Goal: Task Accomplishment & Management: Use online tool/utility

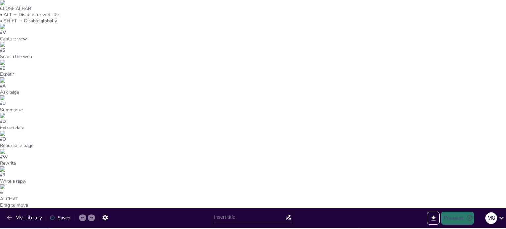
type input "Desarrollo del Proyecto: Ingreso y Validación de Datos"
checkbox input "true"
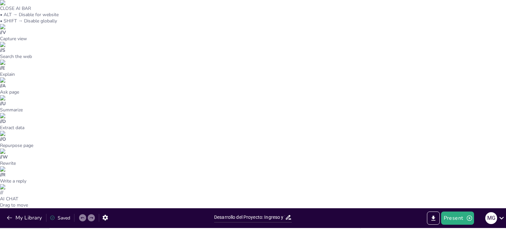
checkbox input "true"
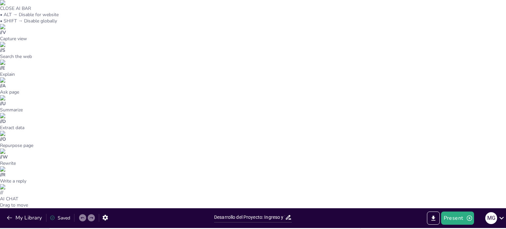
checkbox input "true"
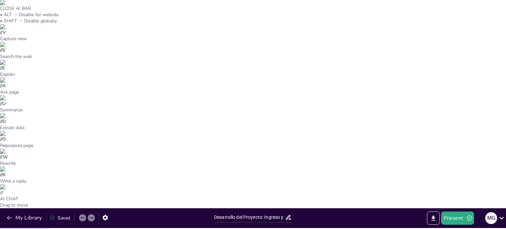
checkbox input "true"
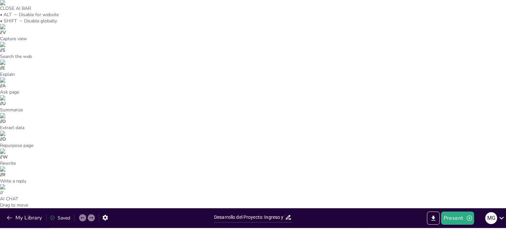
checkbox input "true"
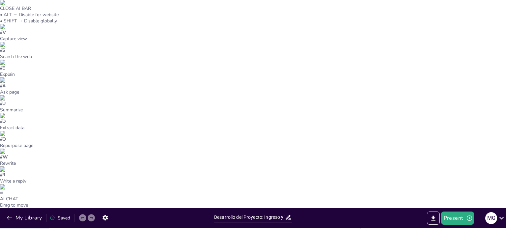
checkbox input "true"
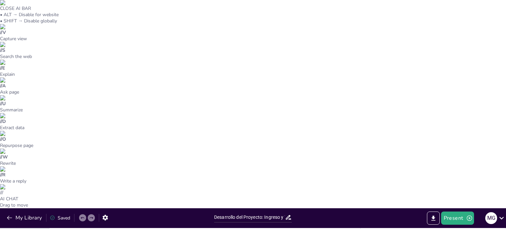
checkbox input "true"
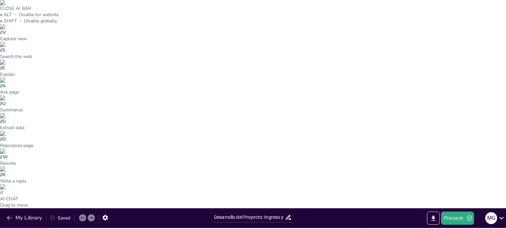
checkbox input "true"
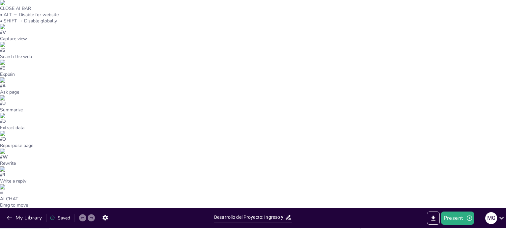
checkbox input "true"
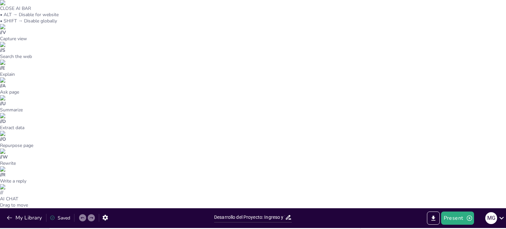
checkbox input "true"
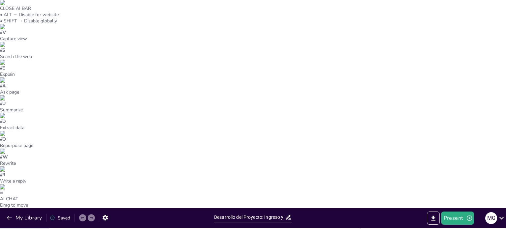
checkbox input "true"
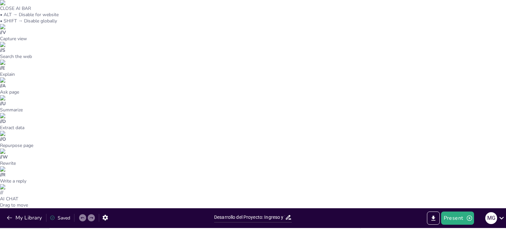
checkbox input "true"
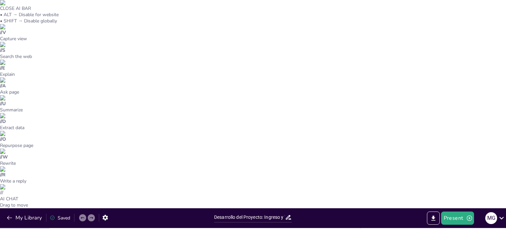
checkbox input "true"
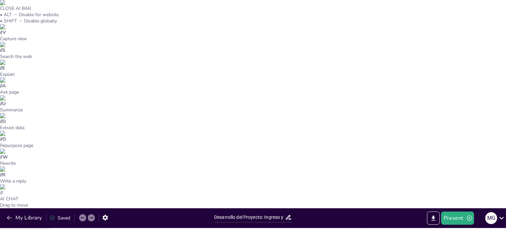
checkbox input "true"
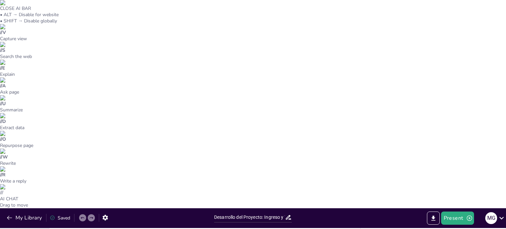
checkbox input "true"
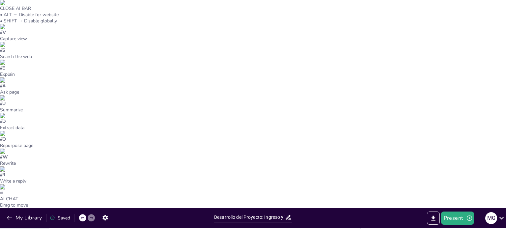
checkbox input "true"
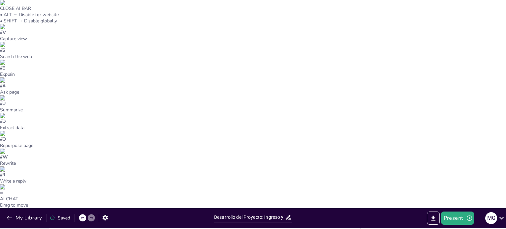
checkbox input "true"
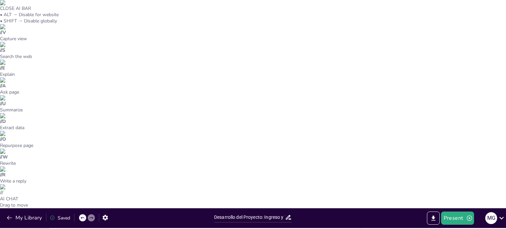
checkbox input "true"
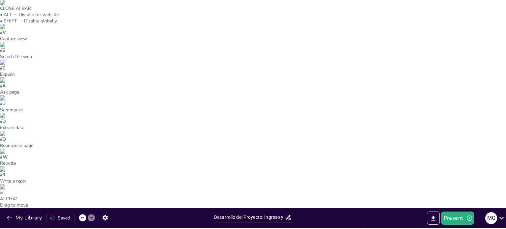
checkbox input "true"
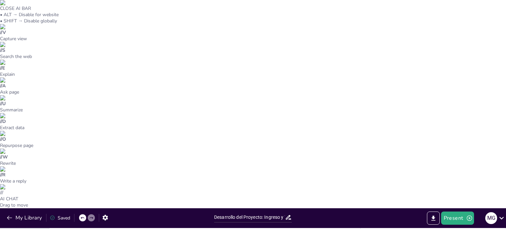
checkbox input "true"
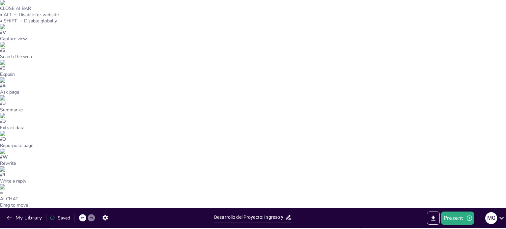
checkbox input "true"
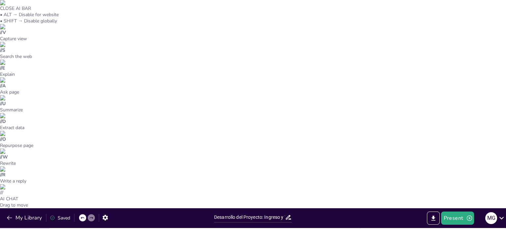
checkbox input "true"
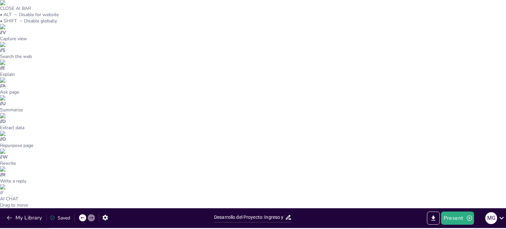
checkbox input "true"
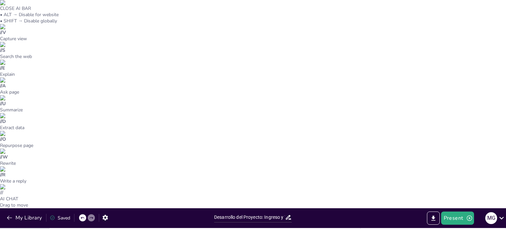
checkbox input "true"
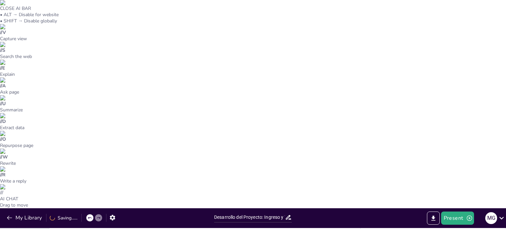
checkbox input "true"
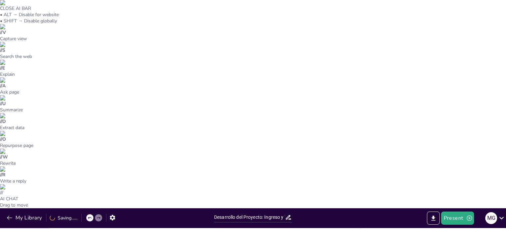
checkbox input "true"
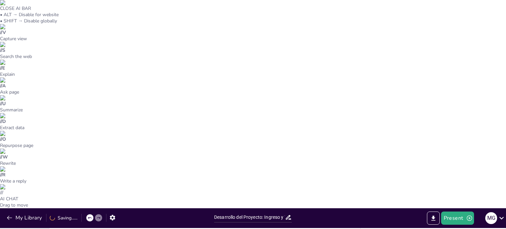
checkbox input "true"
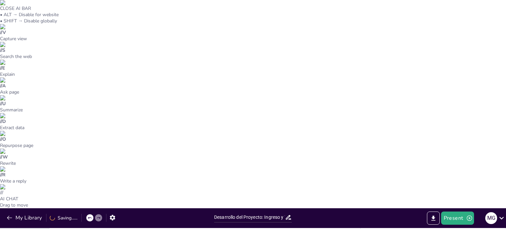
checkbox input "true"
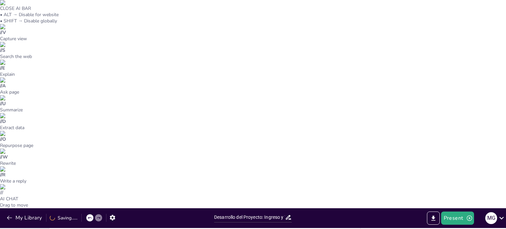
checkbox input "true"
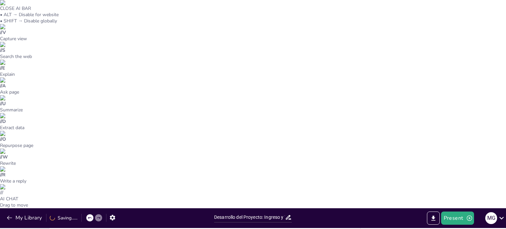
checkbox input "true"
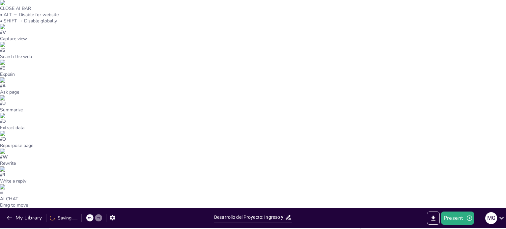
checkbox input "true"
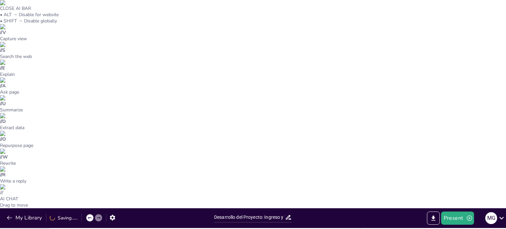
checkbox input "true"
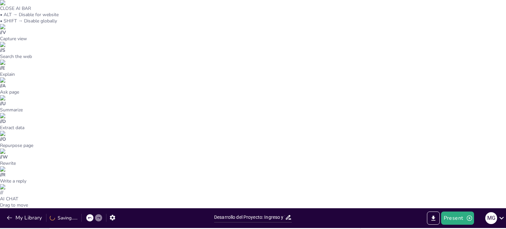
checkbox input "true"
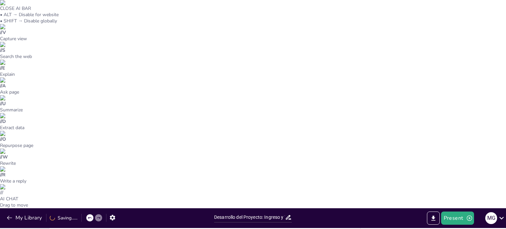
checkbox input "true"
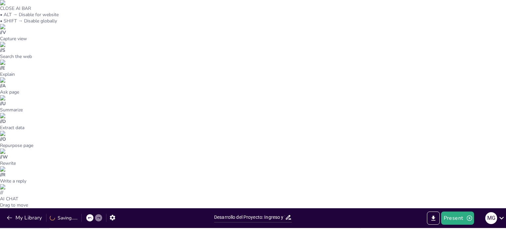
checkbox input "true"
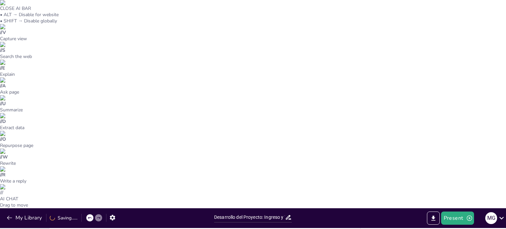
checkbox input "true"
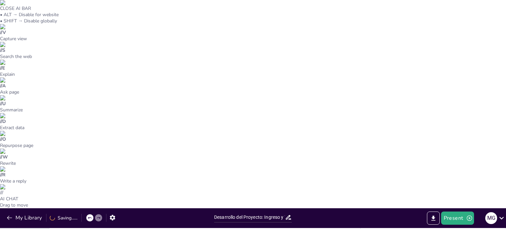
checkbox input "true"
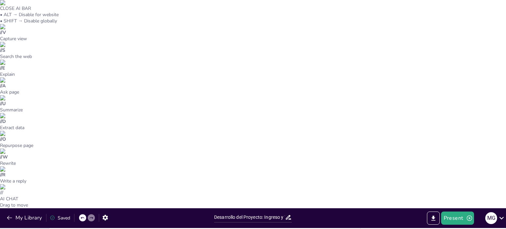
checkbox input "true"
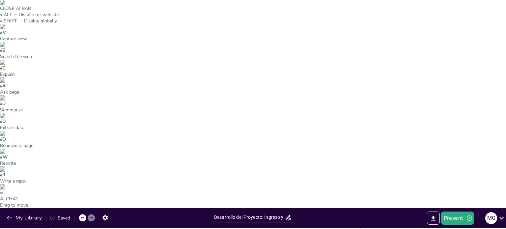
checkbox input "true"
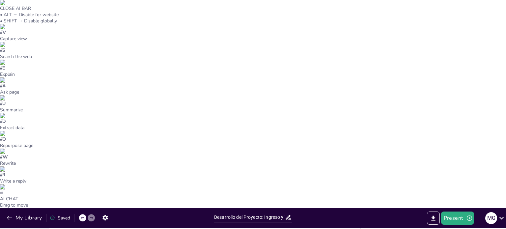
checkbox input "true"
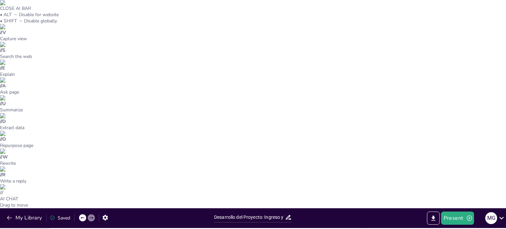
checkbox input "true"
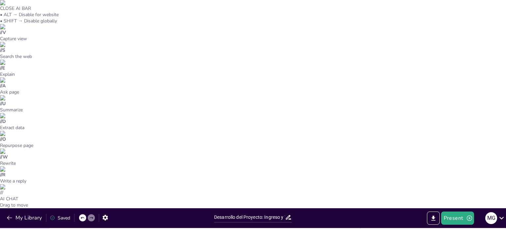
scroll to position [139, 0]
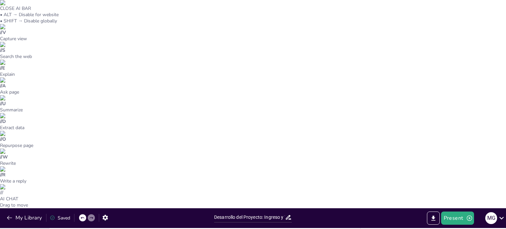
scroll to position [261, 0]
